Goal: Task Accomplishment & Management: Manage account settings

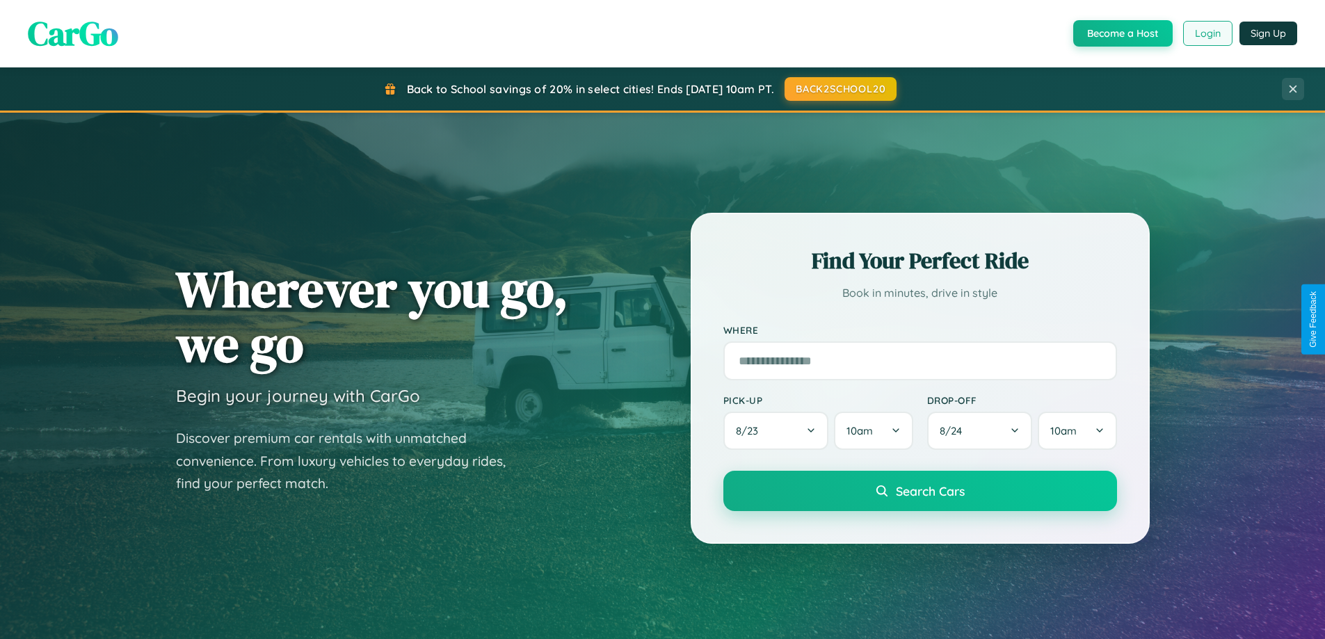
click at [1207, 33] on button "Login" at bounding box center [1207, 33] width 49 height 25
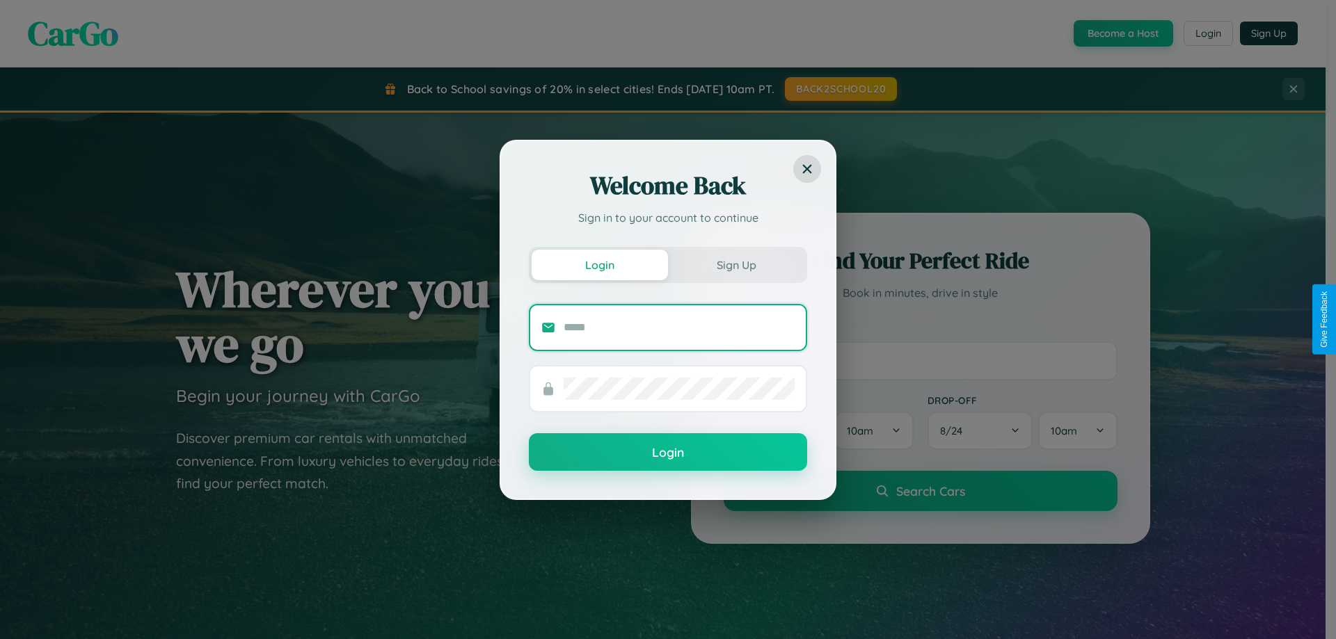
click at [679, 327] on input "text" at bounding box center [678, 328] width 231 height 22
type input "**********"
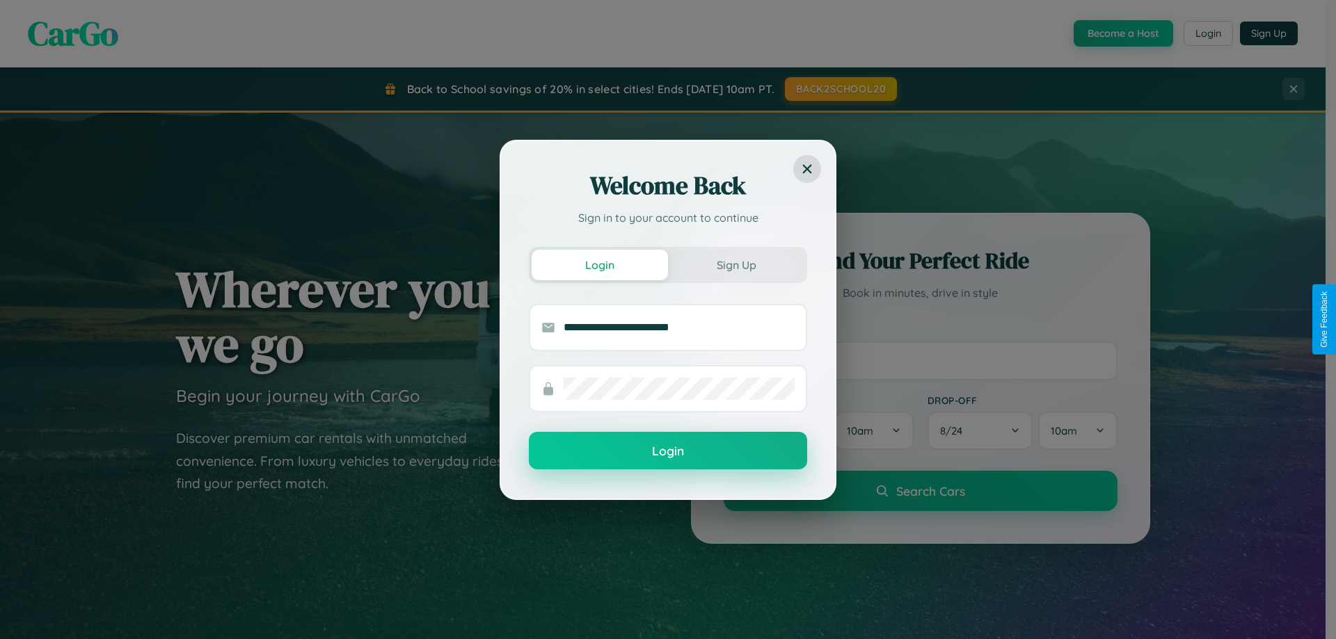
click at [668, 451] on button "Login" at bounding box center [668, 451] width 278 height 38
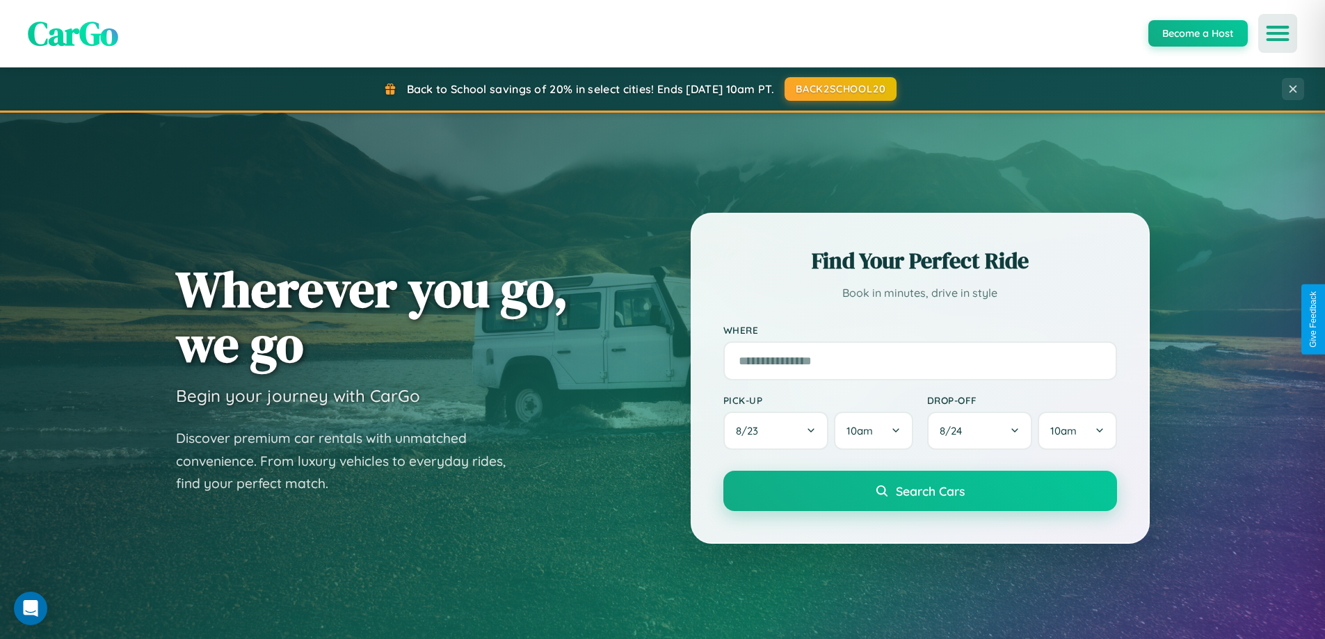
click at [1278, 33] on icon "Open menu" at bounding box center [1278, 33] width 20 height 13
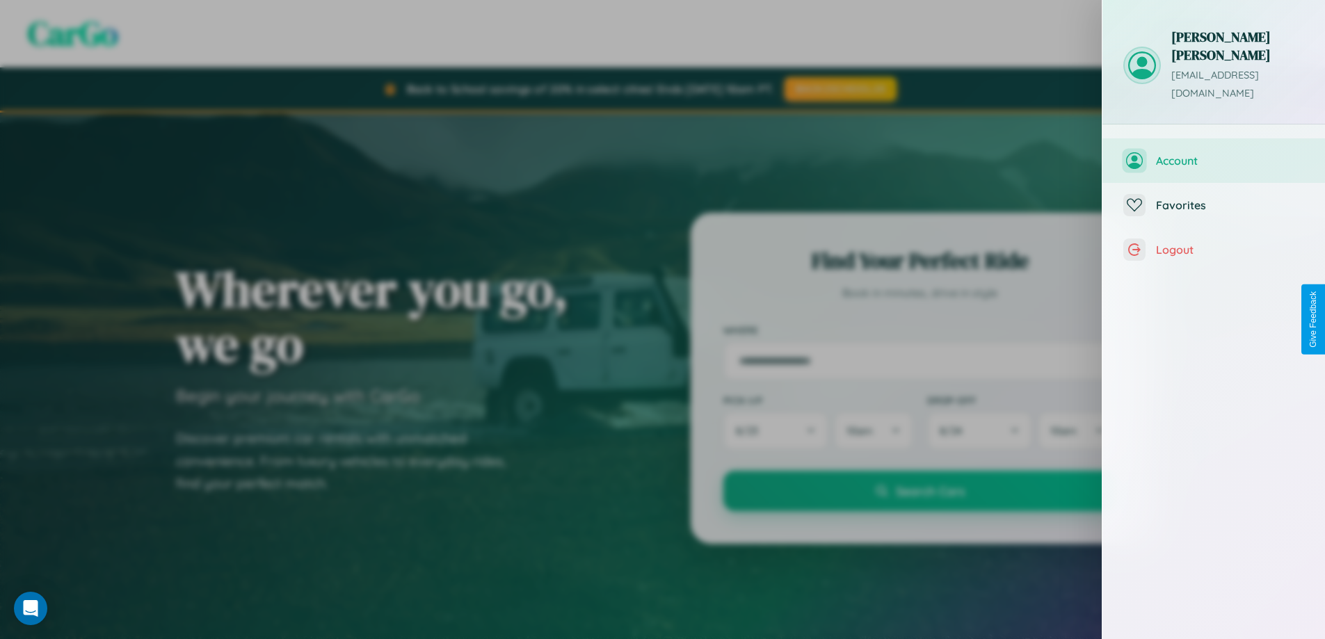
click at [1214, 154] on span "Account" at bounding box center [1230, 161] width 148 height 14
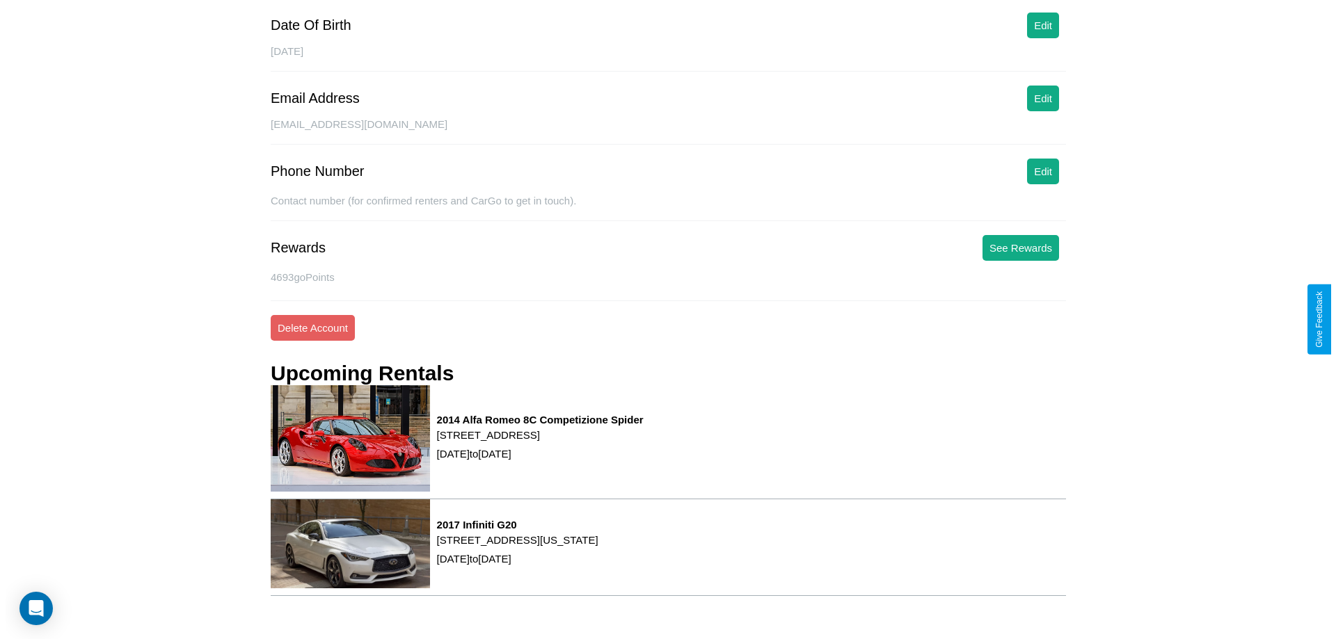
scroll to position [189, 0]
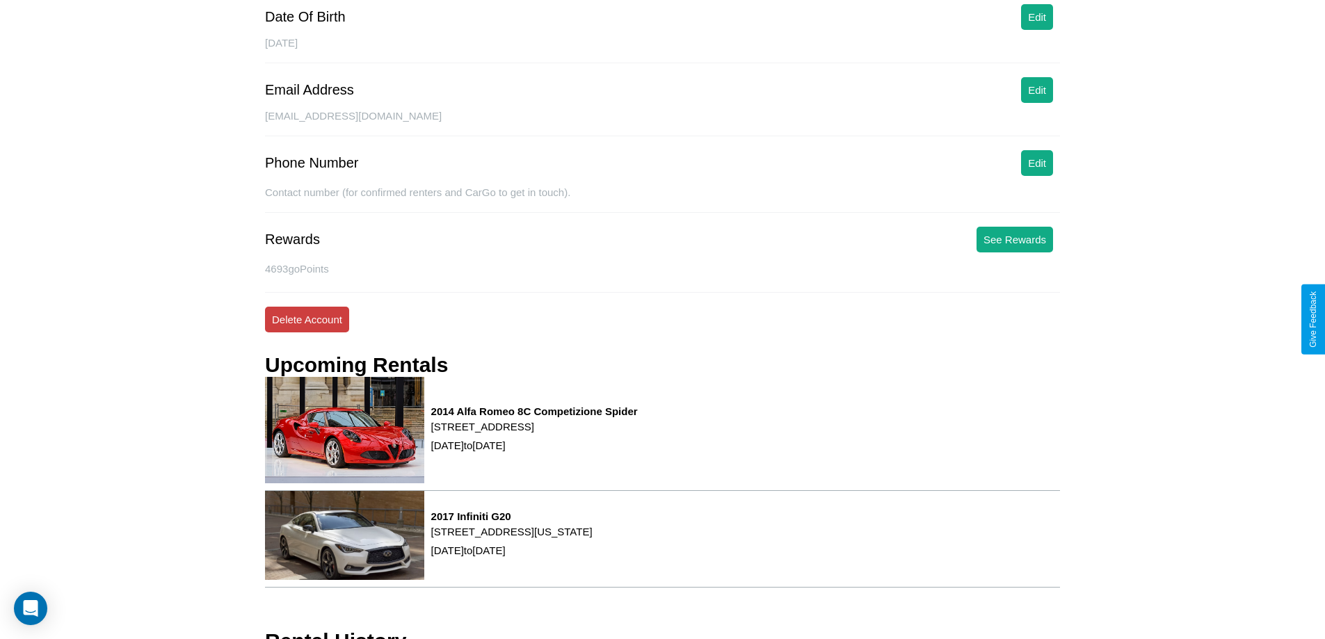
click at [307, 319] on button "Delete Account" at bounding box center [307, 320] width 84 height 26
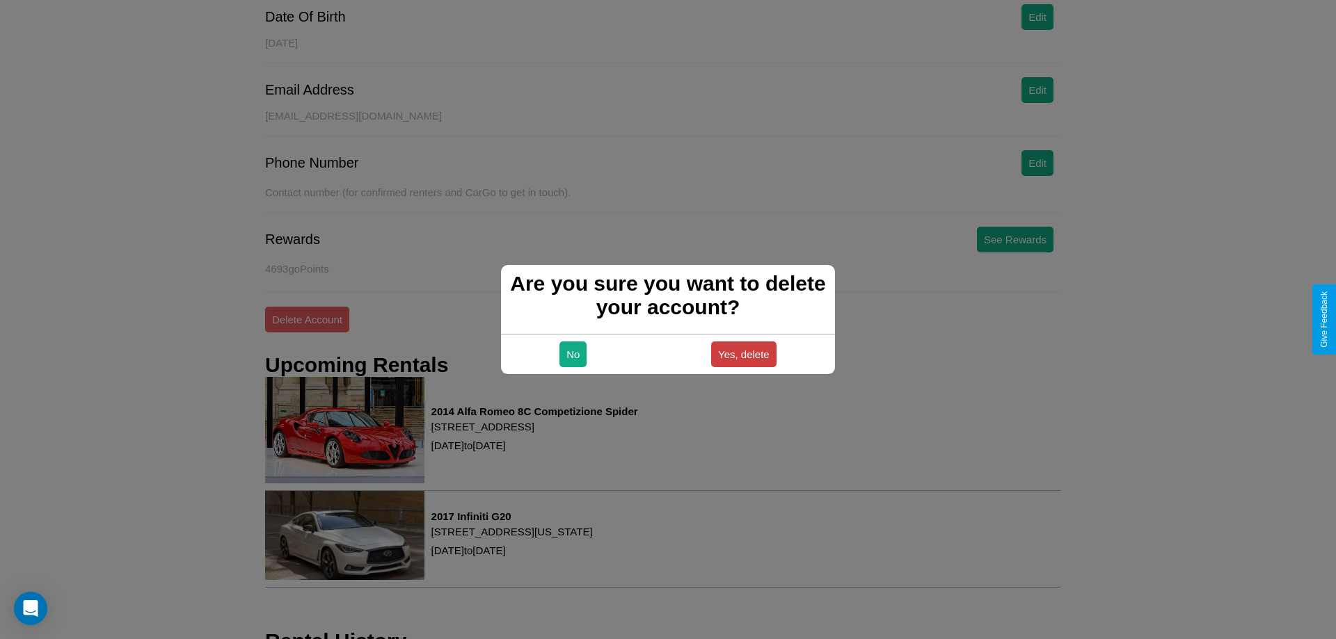
click at [743, 354] on button "Yes, delete" at bounding box center [743, 355] width 65 height 26
